Goal: Navigation & Orientation: Find specific page/section

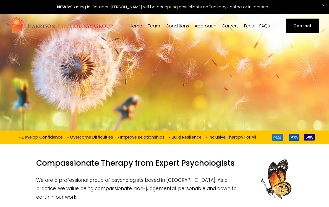
click at [252, 26] on link "Fees" at bounding box center [249, 25] width 10 height 5
click at [251, 25] on link "Fees" at bounding box center [249, 25] width 10 height 5
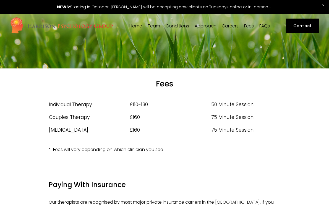
click at [229, 25] on link "Careers" at bounding box center [230, 25] width 17 height 5
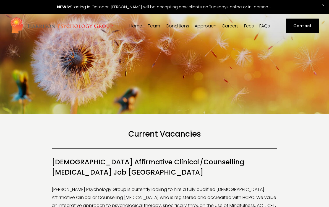
click at [147, 26] on div "Team Our Team [PERSON_NAME] [PERSON_NAME] [PERSON_NAME] [PERSON_NAME]" at bounding box center [154, 27] width 15 height 9
click at [151, 26] on span "Team" at bounding box center [154, 26] width 12 height 4
click at [138, 26] on link "Home" at bounding box center [136, 25] width 13 height 5
